Goal: Transaction & Acquisition: Book appointment/travel/reservation

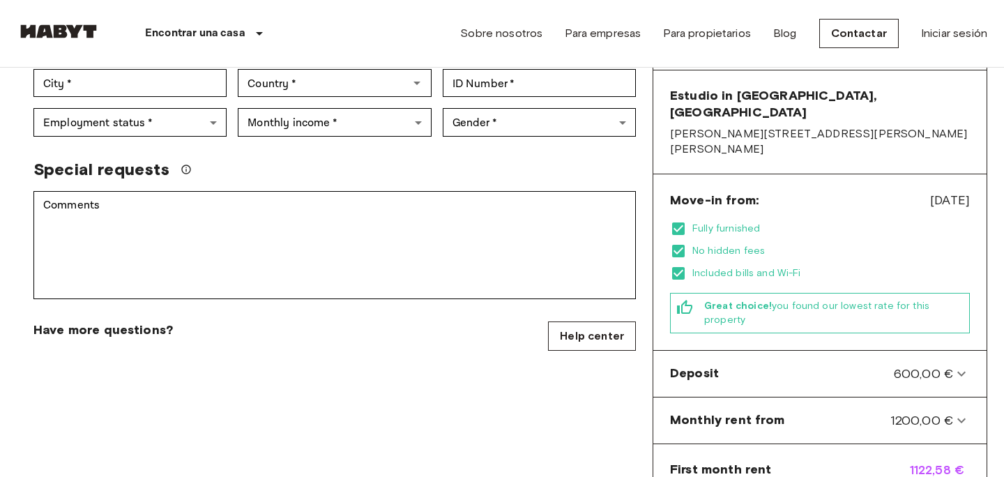
scroll to position [339, 0]
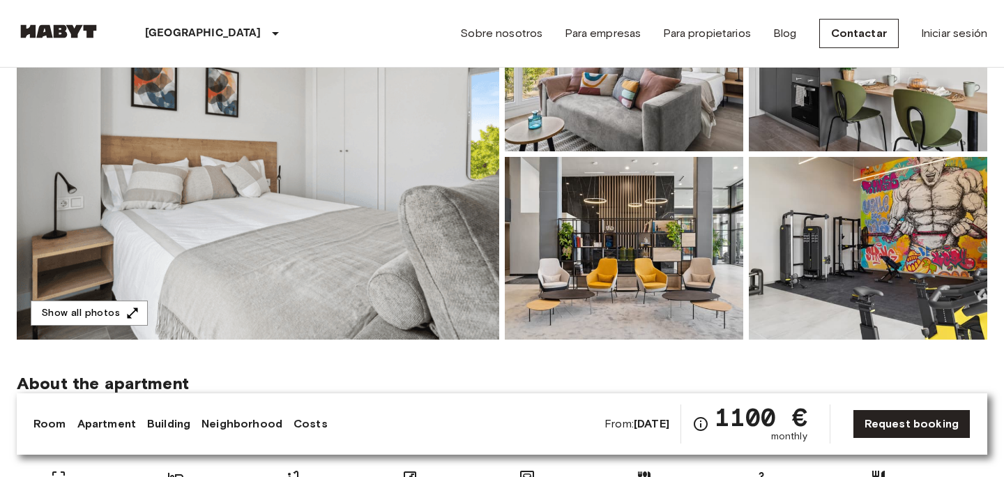
scroll to position [216, 0]
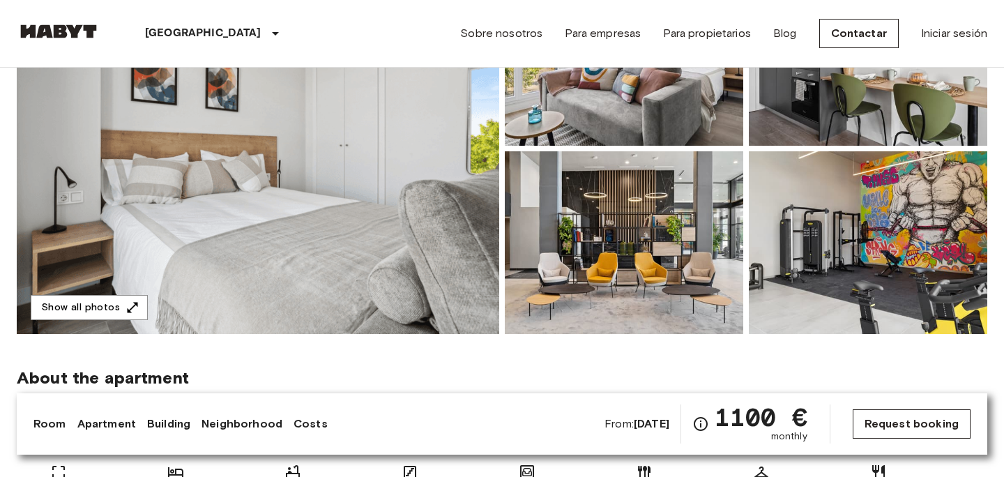
click at [920, 423] on link "Request booking" at bounding box center [912, 423] width 118 height 29
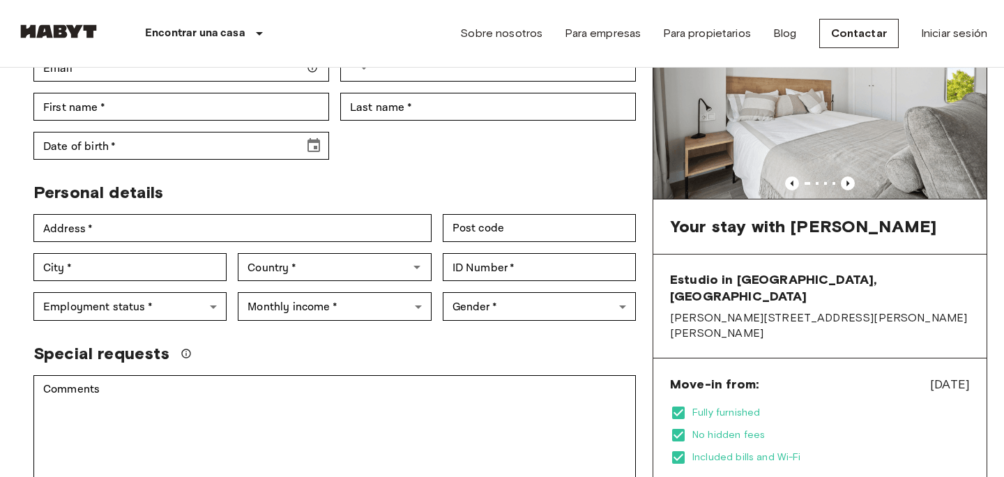
scroll to position [409, 0]
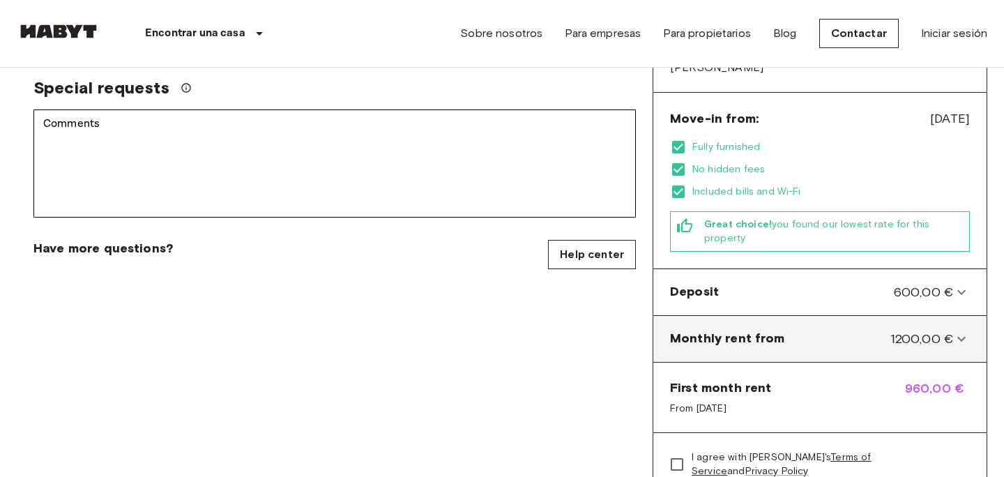
click at [959, 330] on icon at bounding box center [961, 338] width 17 height 17
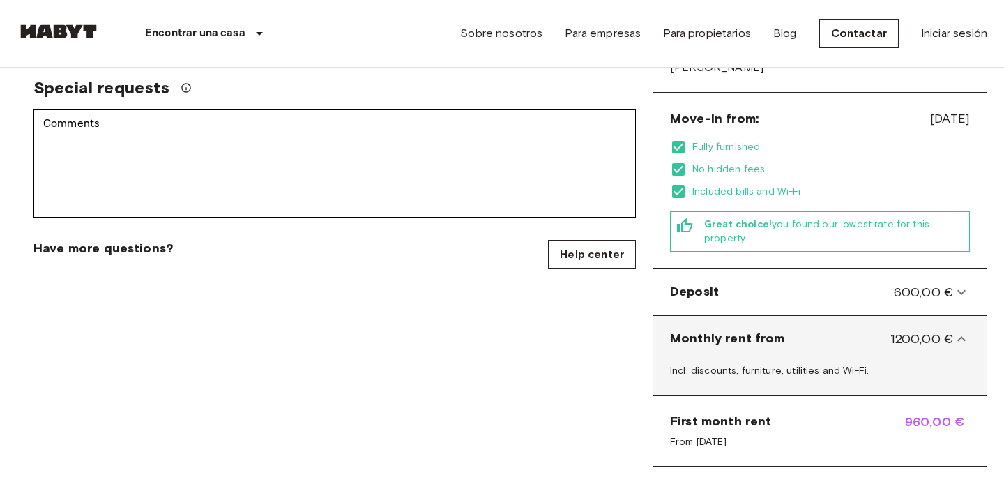
click at [959, 336] on icon at bounding box center [961, 338] width 8 height 5
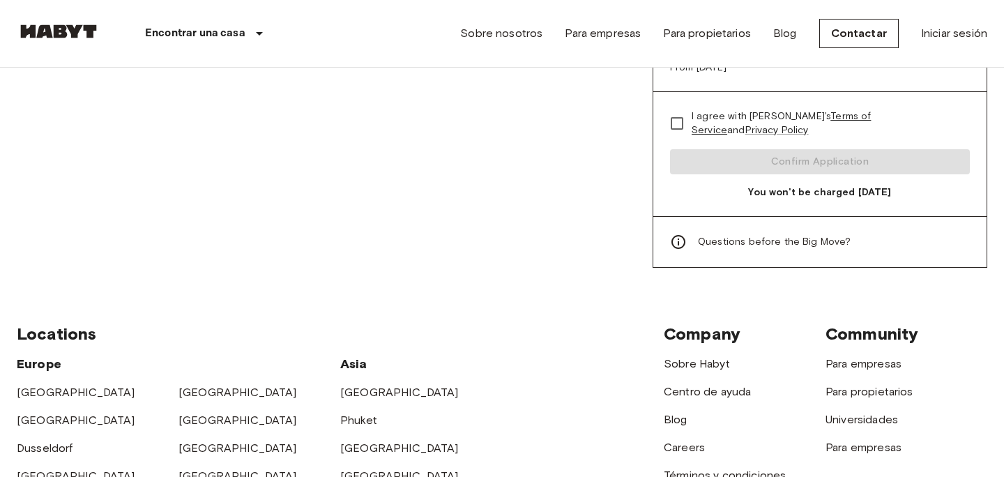
scroll to position [476, 0]
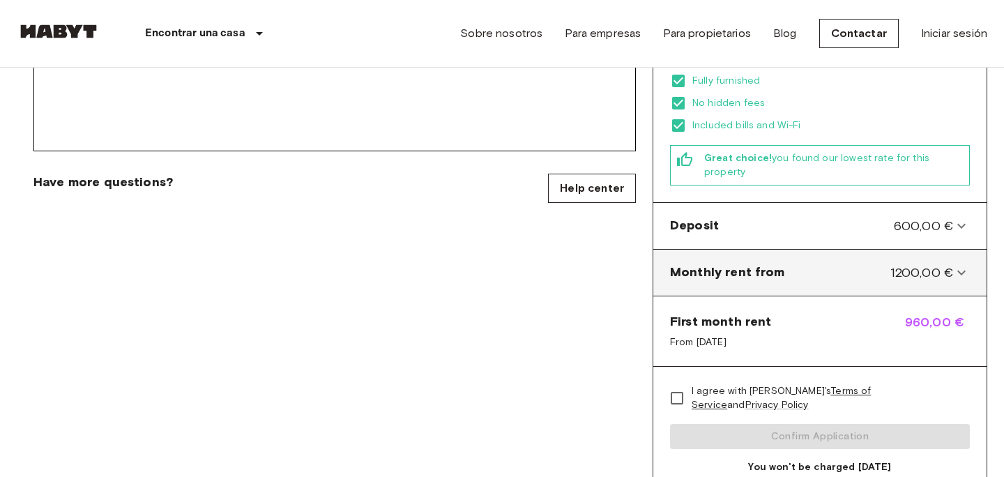
click at [960, 264] on icon at bounding box center [961, 272] width 17 height 17
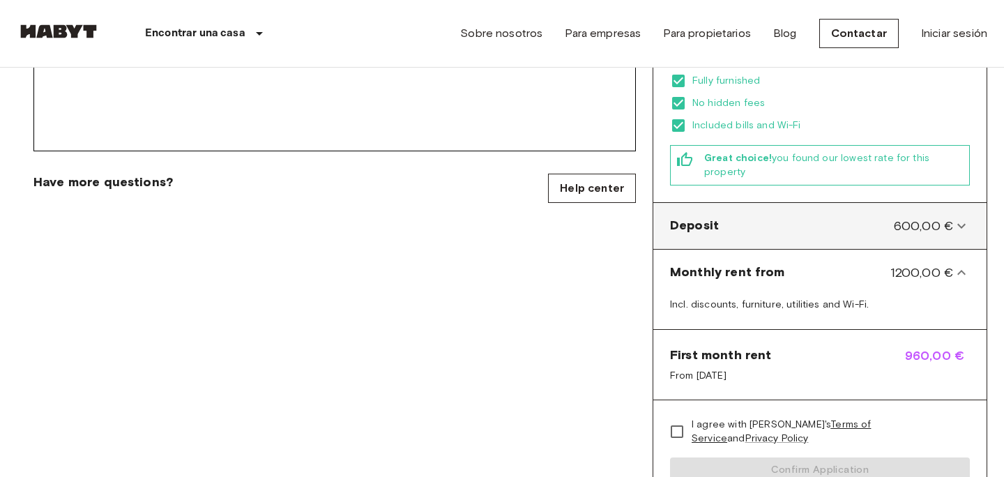
click at [963, 208] on div "Deposit 600,00 €" at bounding box center [820, 225] width 322 height 35
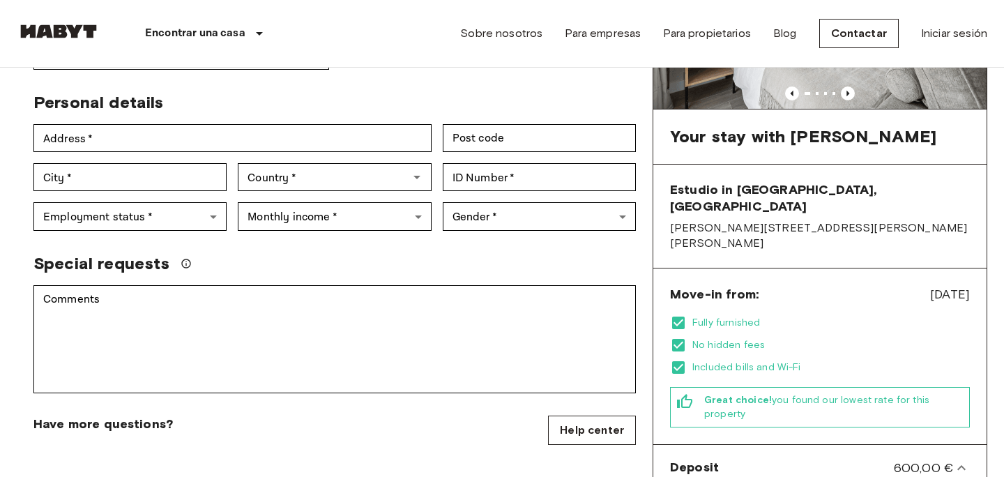
scroll to position [0, 0]
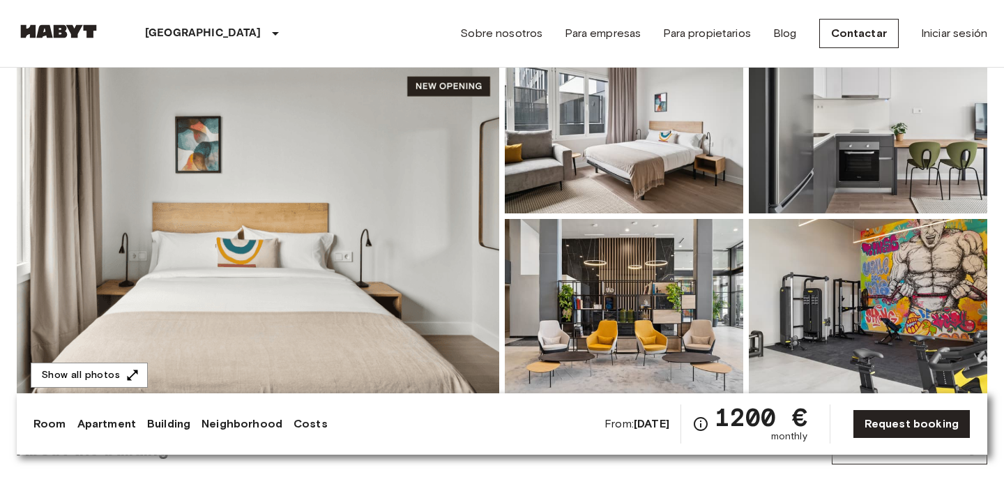
scroll to position [151, 0]
